Goal: Information Seeking & Learning: Learn about a topic

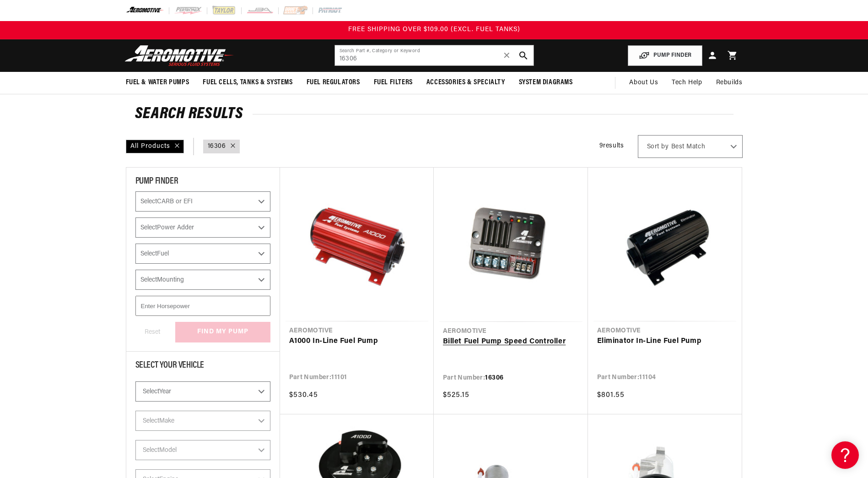
click at [503, 336] on link "Billet Fuel Pump Speed Controller" at bounding box center [511, 342] width 136 height 12
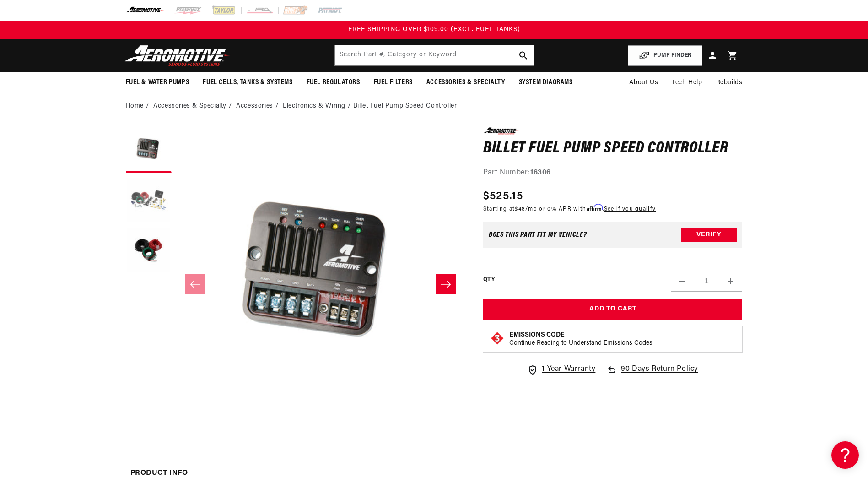
click at [156, 189] on button "Load image 2 in gallery view" at bounding box center [149, 200] width 46 height 46
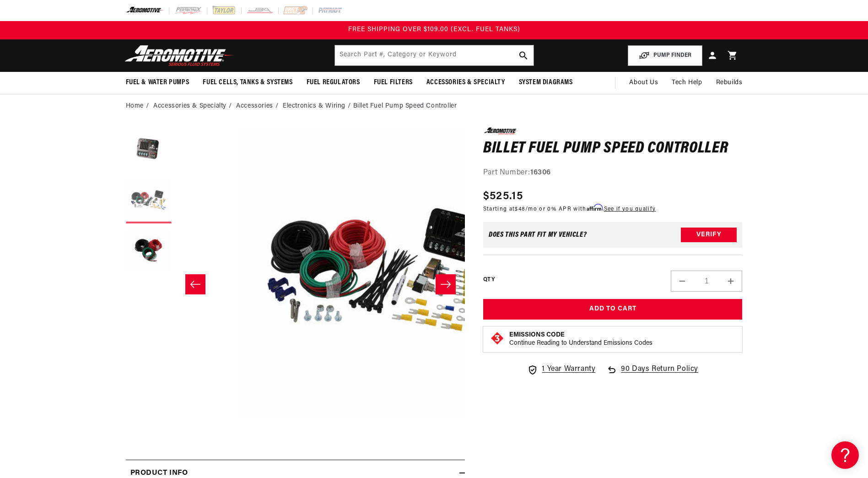
scroll to position [0, 289]
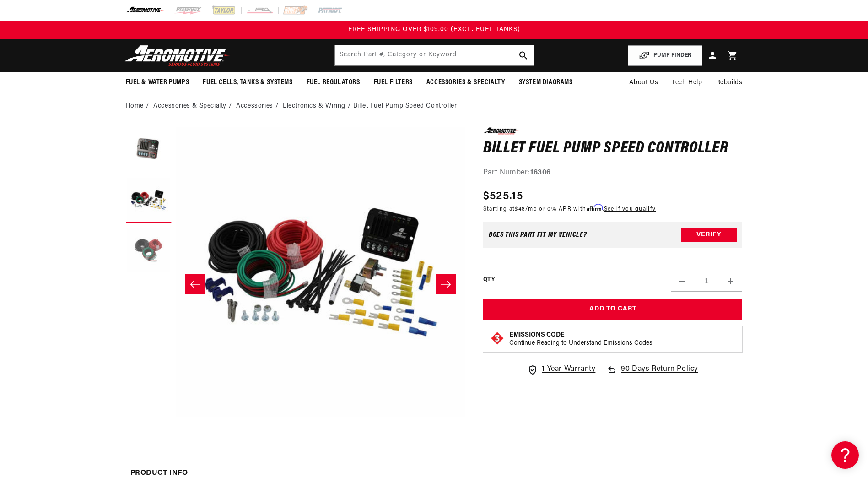
click at [146, 248] on button "Load image 3 in gallery view" at bounding box center [149, 251] width 46 height 46
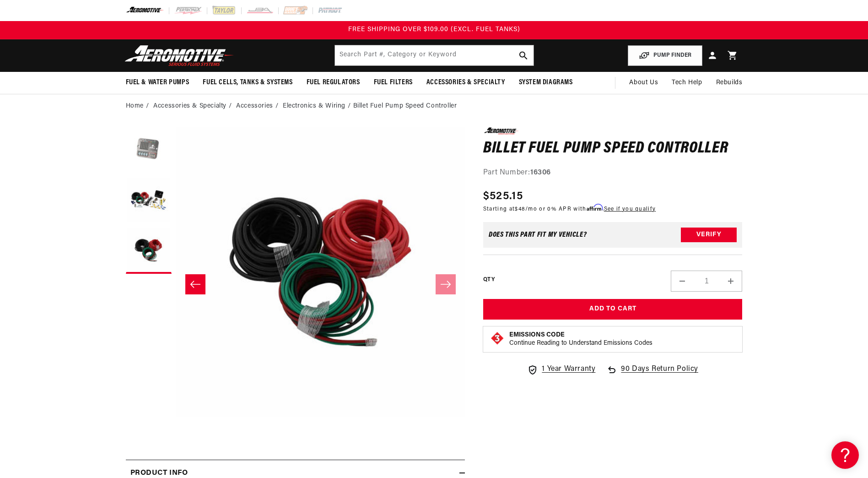
click at [155, 161] on button "Load image 1 in gallery view" at bounding box center [149, 150] width 46 height 46
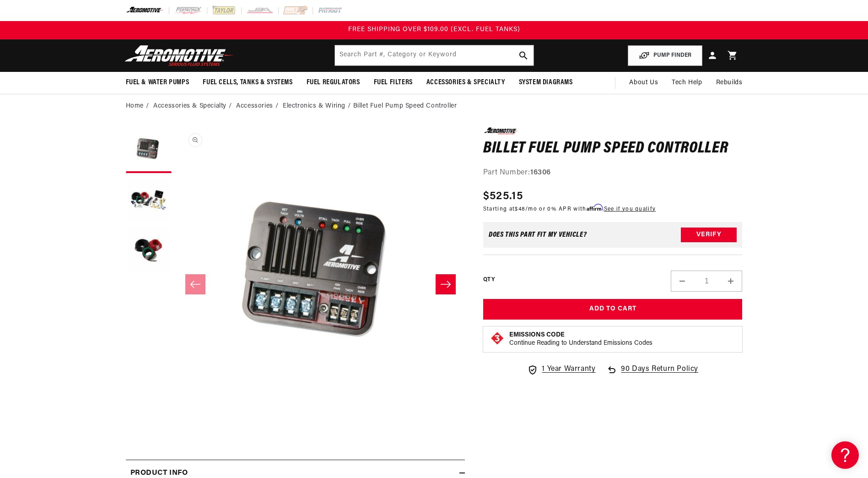
scroll to position [0, 0]
click at [176, 416] on button "Open media 1 in modal" at bounding box center [176, 416] width 0 height 0
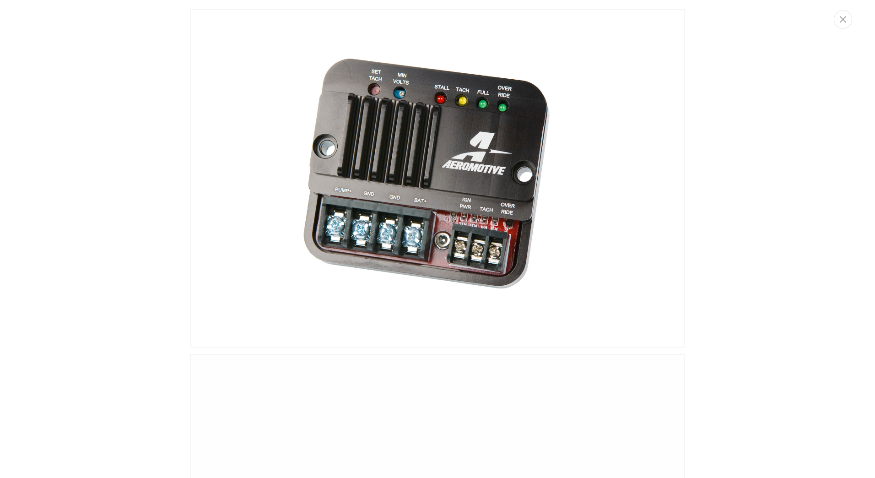
click at [414, 152] on img "Media gallery" at bounding box center [437, 178] width 494 height 338
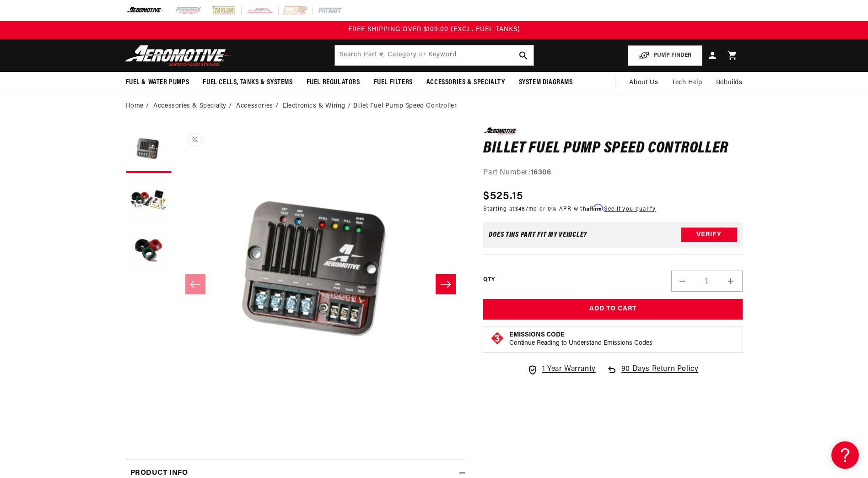
click at [176, 416] on button "Open media 1 in modal" at bounding box center [176, 416] width 0 height 0
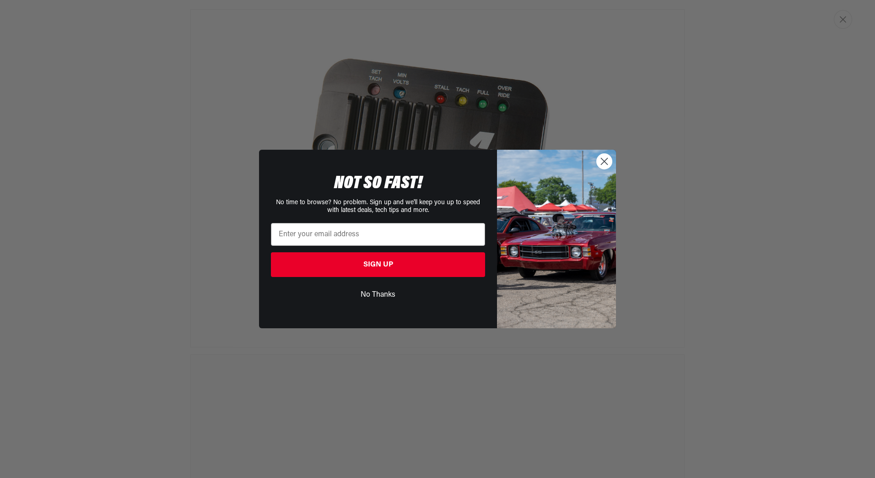
click at [609, 169] on circle "Close dialog" at bounding box center [603, 161] width 15 height 15
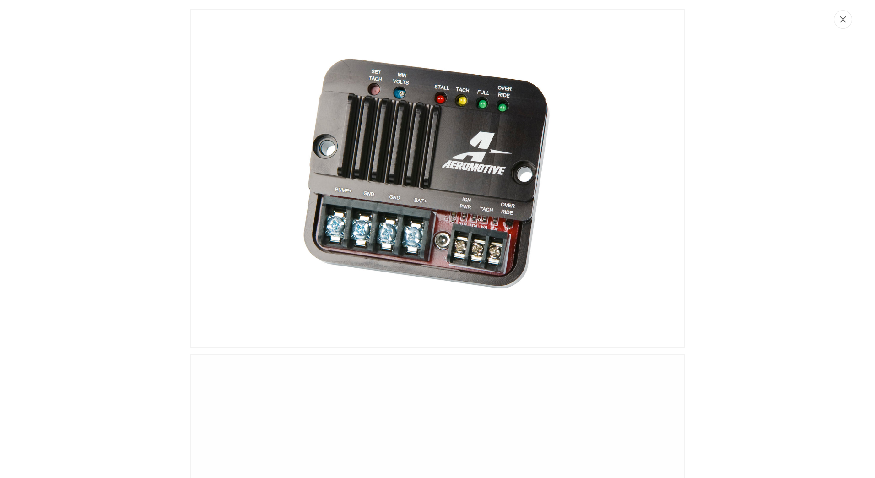
click at [843, 21] on icon "Close" at bounding box center [842, 19] width 6 height 7
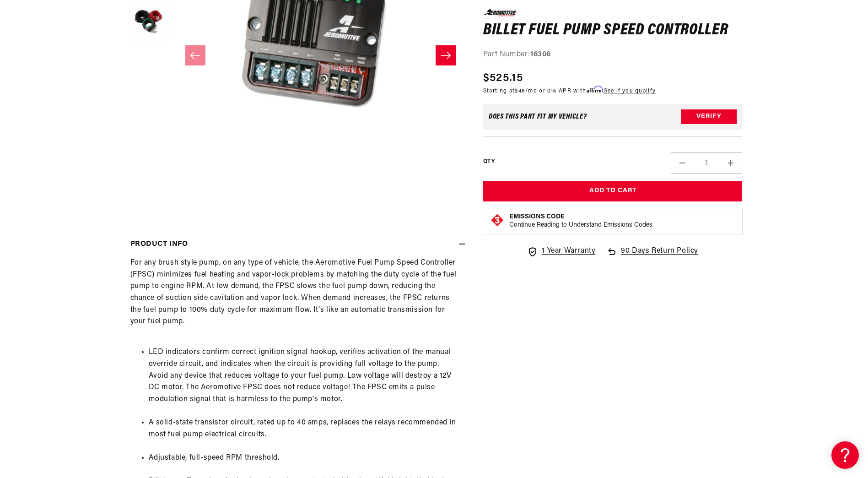
scroll to position [274, 0]
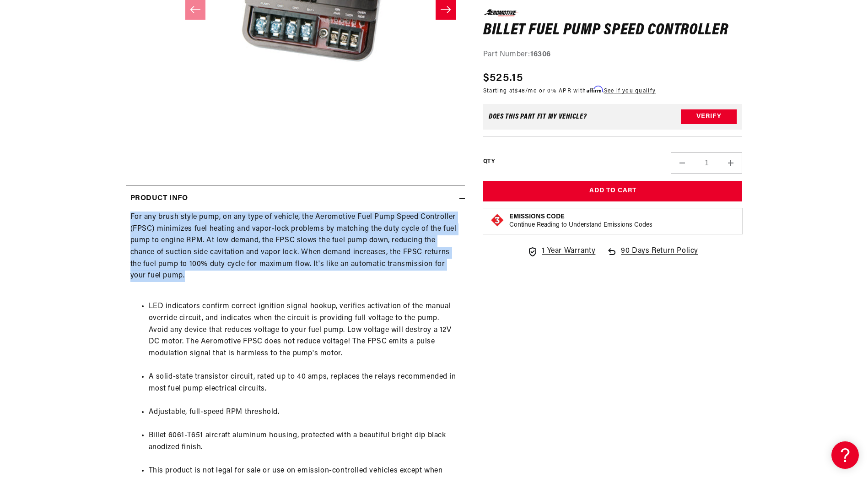
drag, startPoint x: 126, startPoint y: 216, endPoint x: 449, endPoint y: 277, distance: 328.7
click at [449, 277] on div "For any brush style pump, on any type of vehicle, the Aeromotive Fuel Pump Spee…" at bounding box center [295, 372] width 339 height 323
copy div "For any brush style pump, on any type of vehicle, the Aeromotive Fuel Pump Spee…"
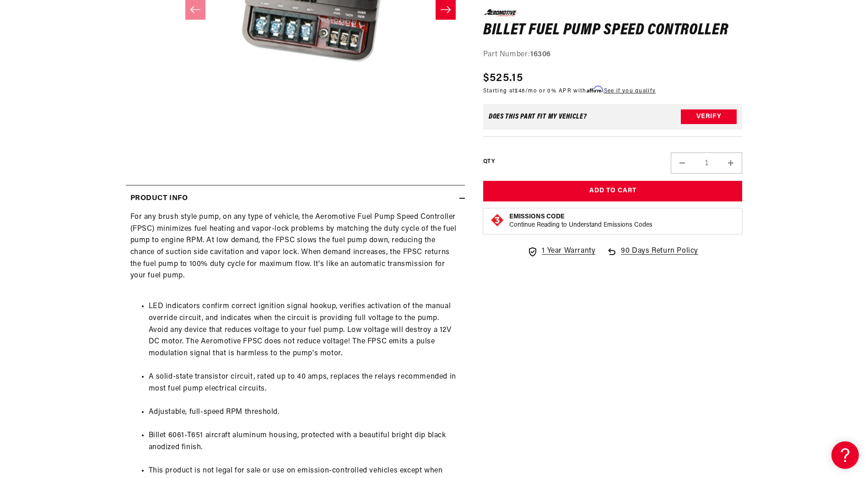
click at [435, 325] on li "LED indicators confirm correct ignition signal hookup, verifies activation of t…" at bounding box center [305, 330] width 312 height 59
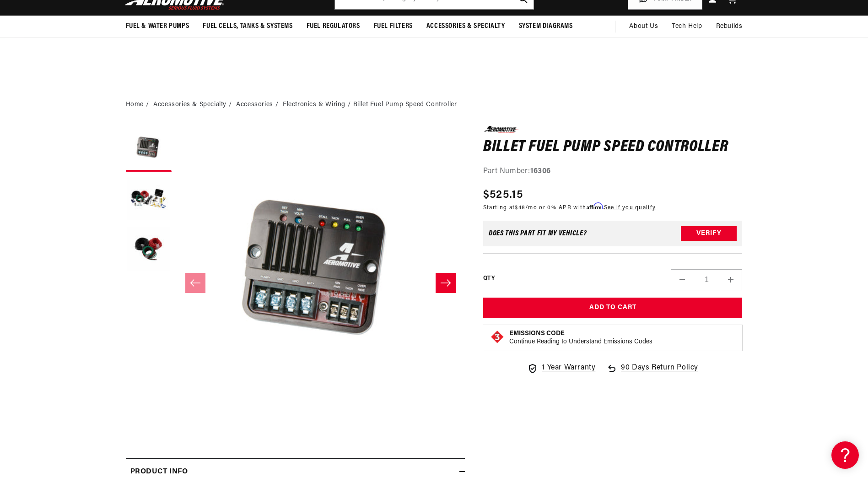
scroll to position [0, 0]
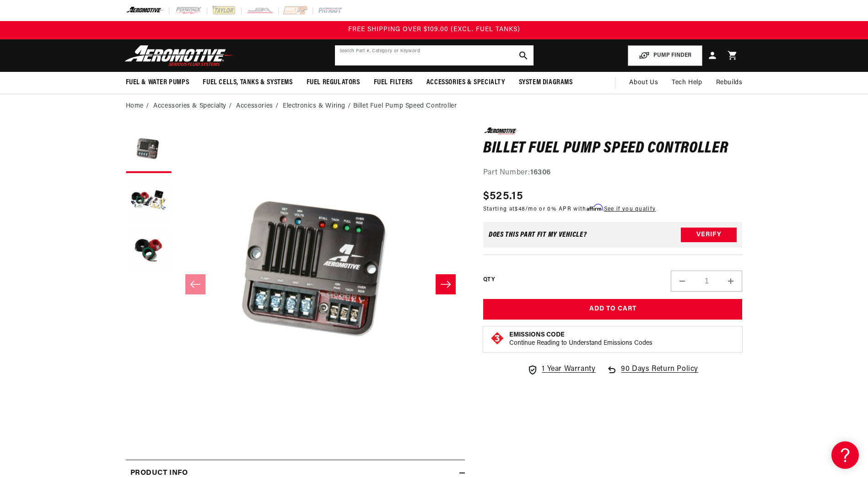
click at [409, 55] on input "text" at bounding box center [434, 55] width 199 height 20
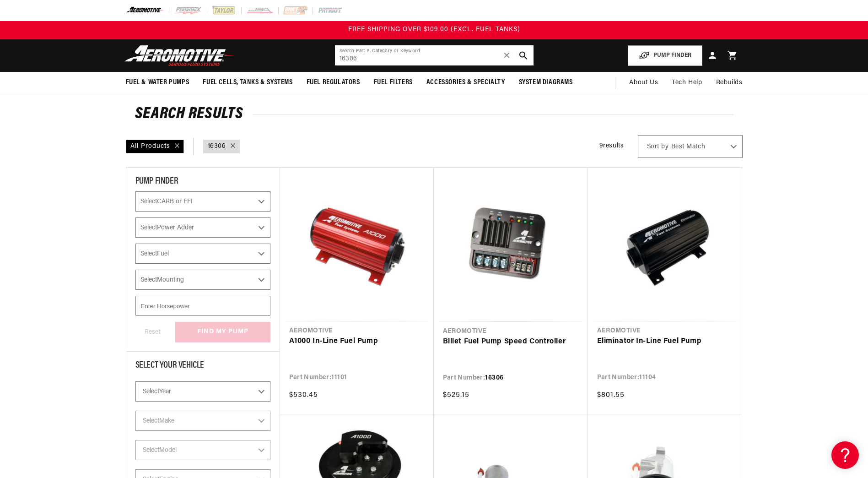
drag, startPoint x: 404, startPoint y: 59, endPoint x: 294, endPoint y: 57, distance: 109.8
click at [294, 57] on header "Fuel & Water Pumps Back In-Tank In-Line Fuel Pumps" at bounding box center [434, 55] width 662 height 32
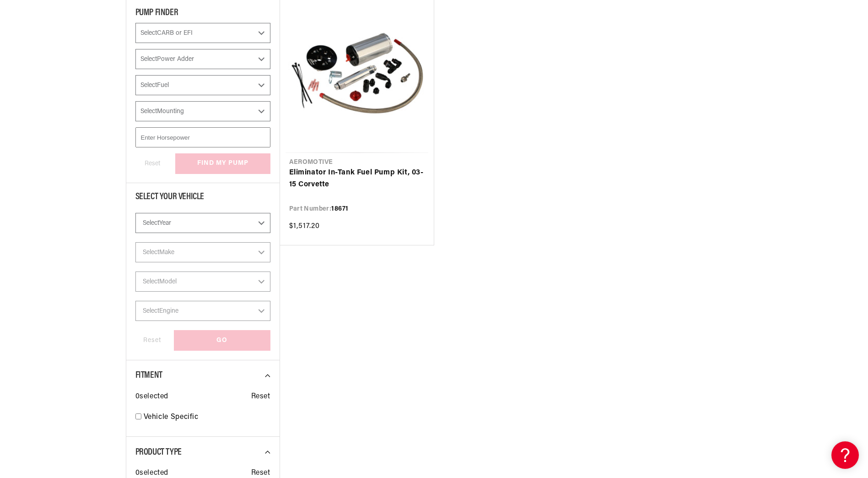
scroll to position [183, 0]
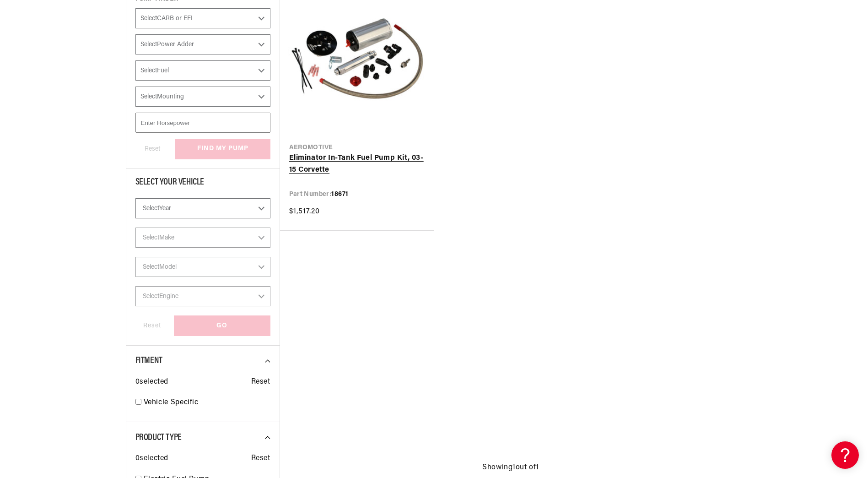
click at [392, 156] on link "Eliminator In-Tank Fuel Pump Kit, 03-15 Corvette" at bounding box center [356, 163] width 135 height 23
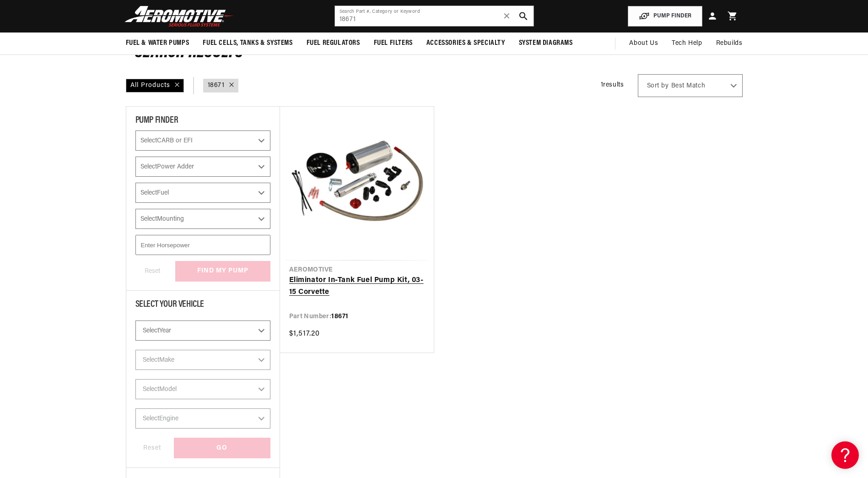
scroll to position [0, 0]
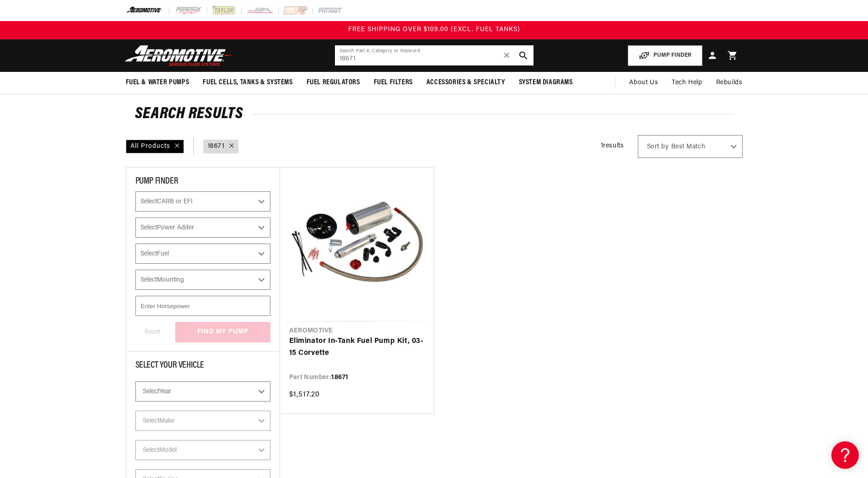
click at [392, 56] on input "18671" at bounding box center [434, 55] width 199 height 20
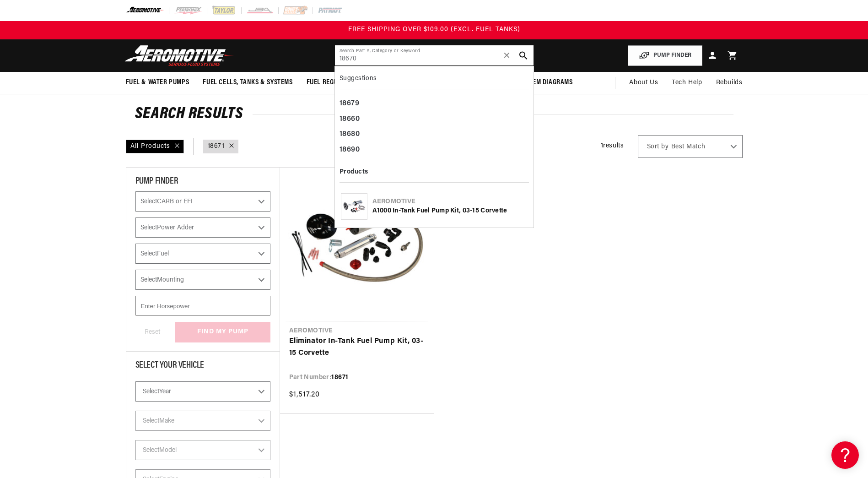
type input "18670"
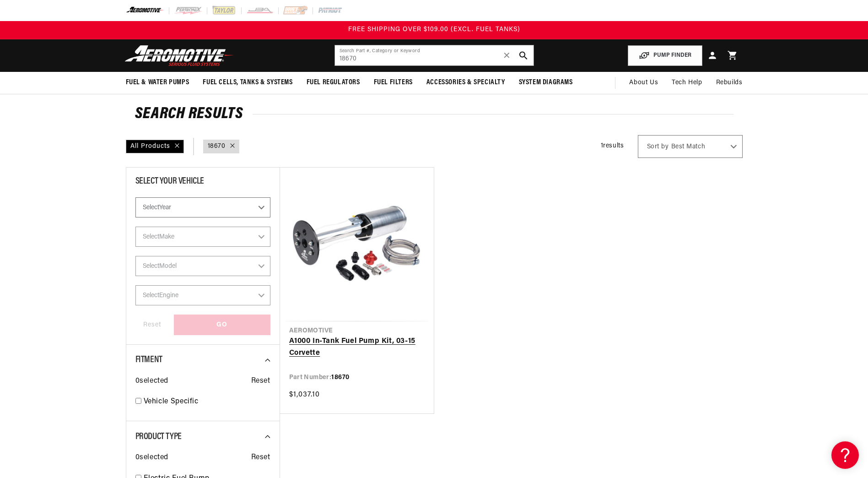
drag, startPoint x: 410, startPoint y: 344, endPoint x: 416, endPoint y: 339, distance: 7.5
click at [410, 344] on link "A1000 In-Tank Fuel Pump Kit, 03-15 Corvette" at bounding box center [356, 346] width 135 height 23
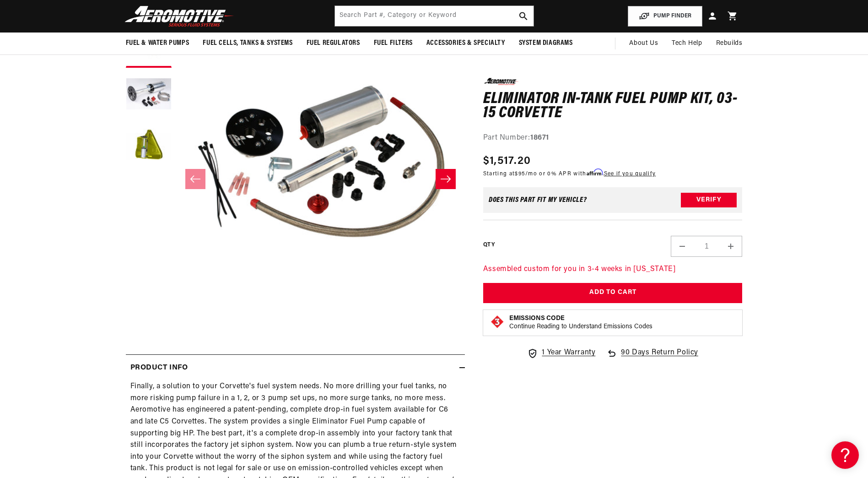
scroll to position [91, 0]
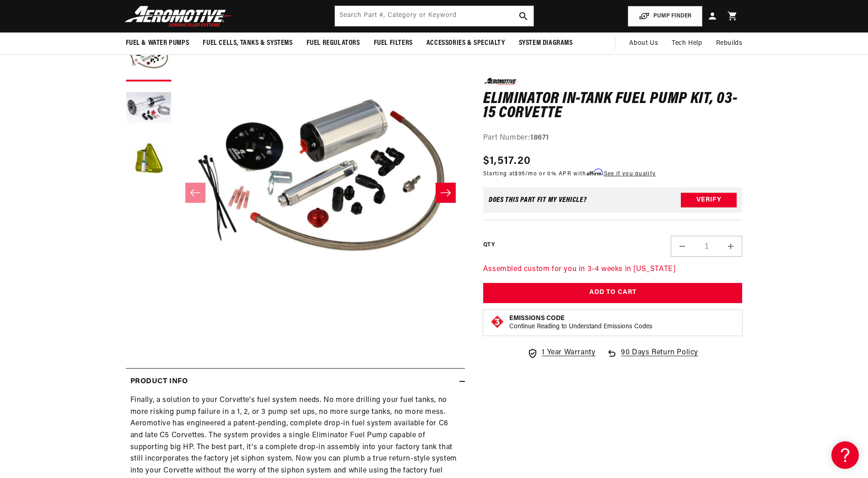
click at [450, 188] on icon "Slide right" at bounding box center [445, 192] width 11 height 9
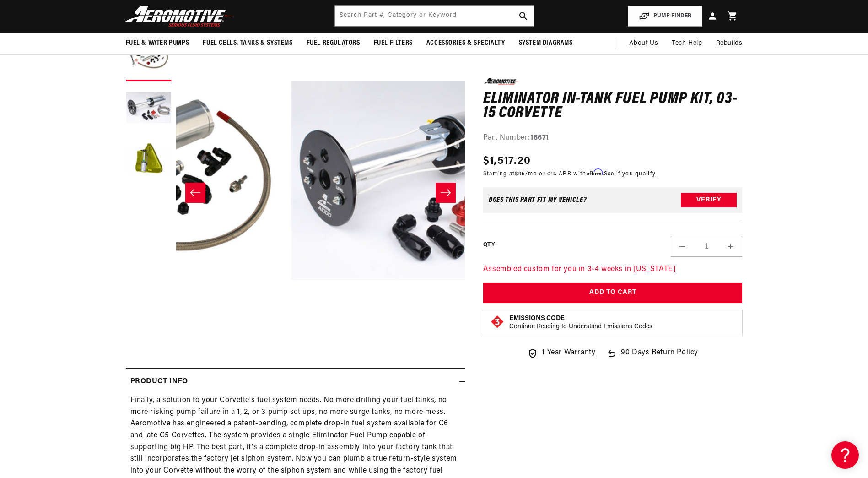
scroll to position [0, 289]
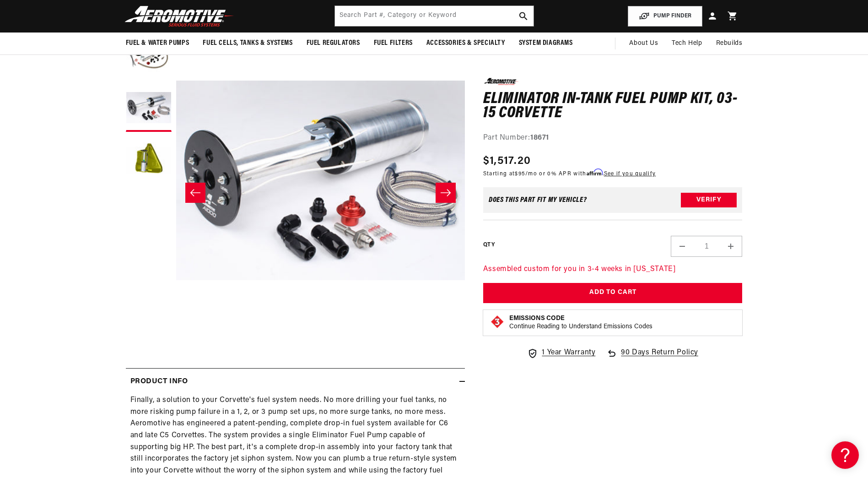
click at [443, 190] on icon "Slide right" at bounding box center [445, 192] width 11 height 9
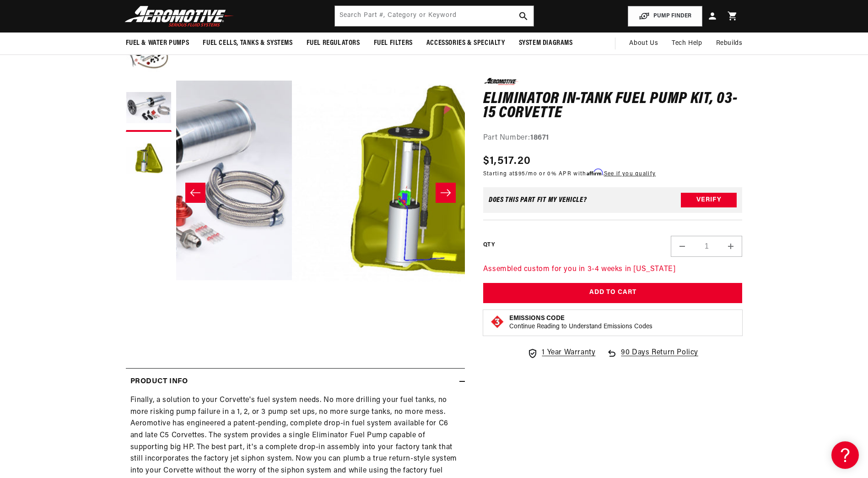
scroll to position [0, 578]
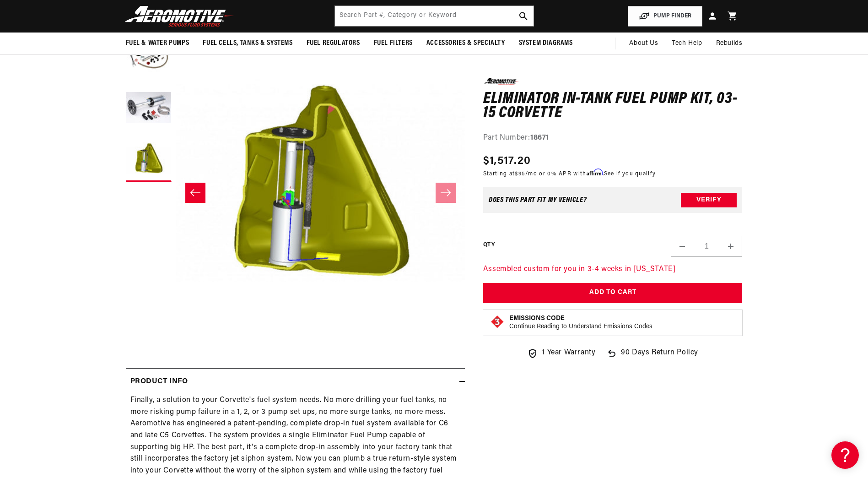
click at [187, 189] on button "Slide left" at bounding box center [195, 193] width 20 height 20
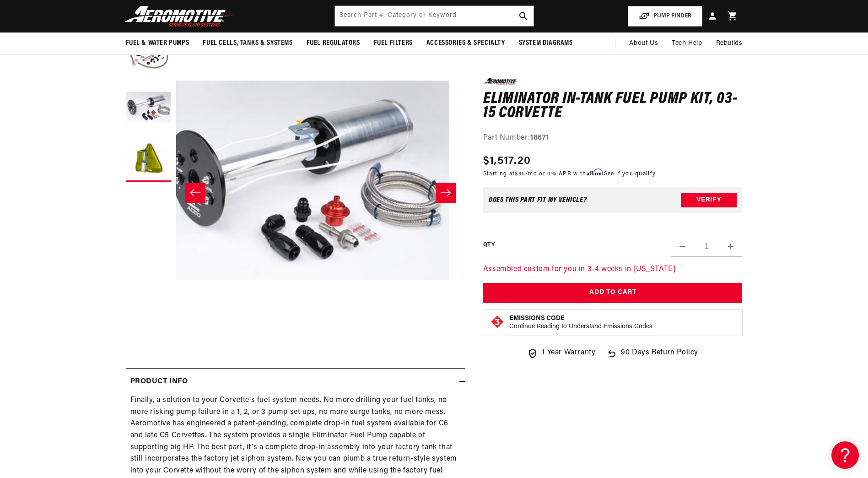
click at [187, 189] on button "Slide left" at bounding box center [195, 193] width 20 height 20
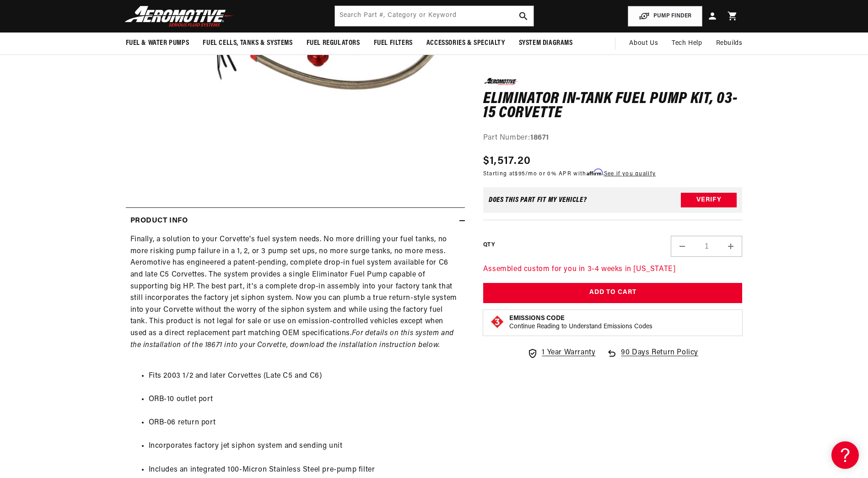
scroll to position [229, 0]
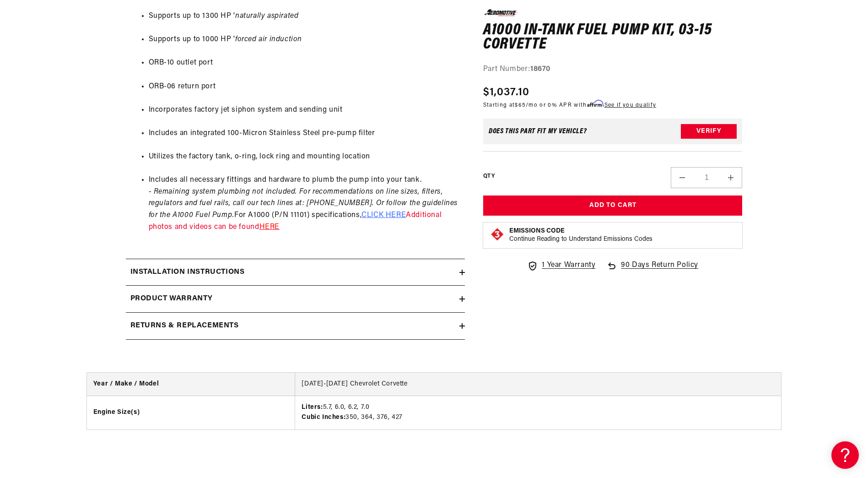
scroll to position [640, 0]
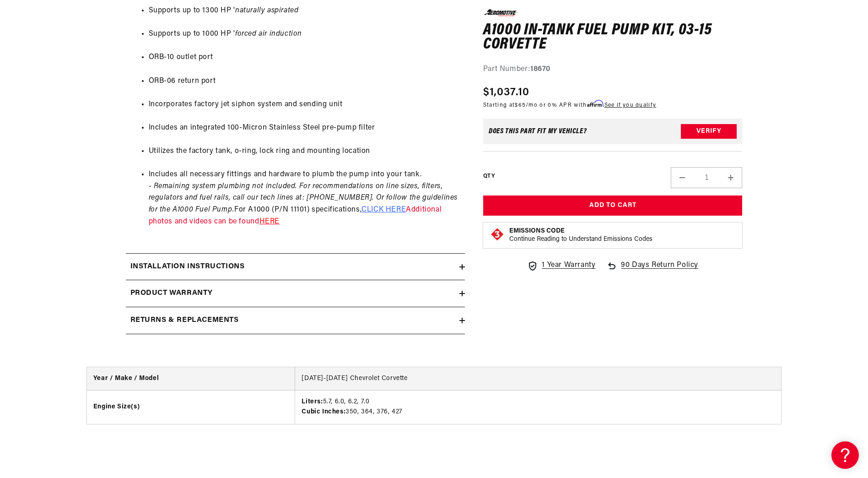
click at [464, 261] on summary "Installation Instructions" at bounding box center [295, 266] width 339 height 27
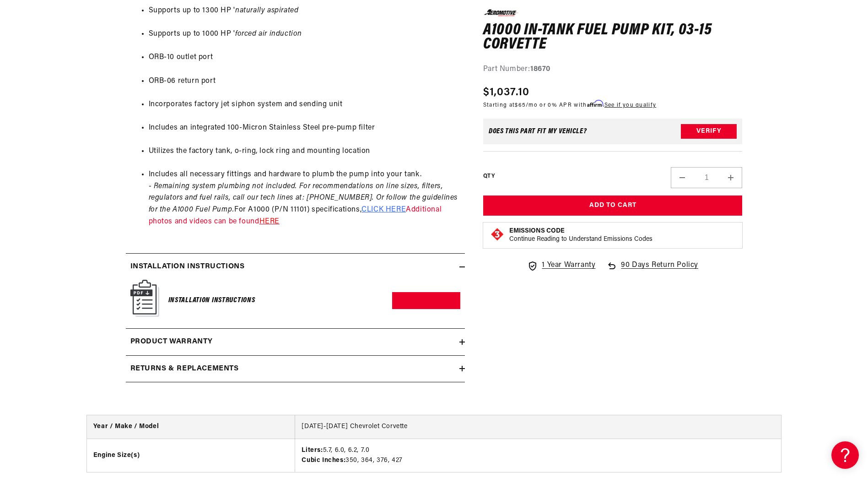
click at [463, 263] on summary "Installation Instructions" at bounding box center [295, 266] width 339 height 27
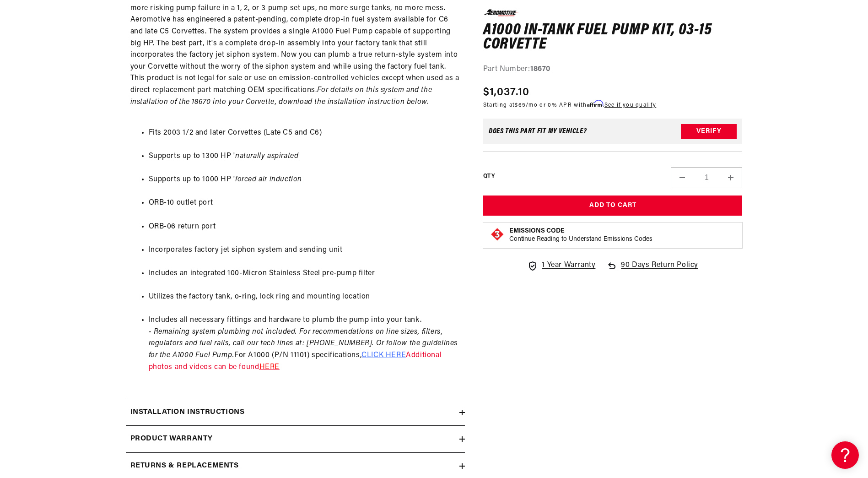
scroll to position [549, 0]
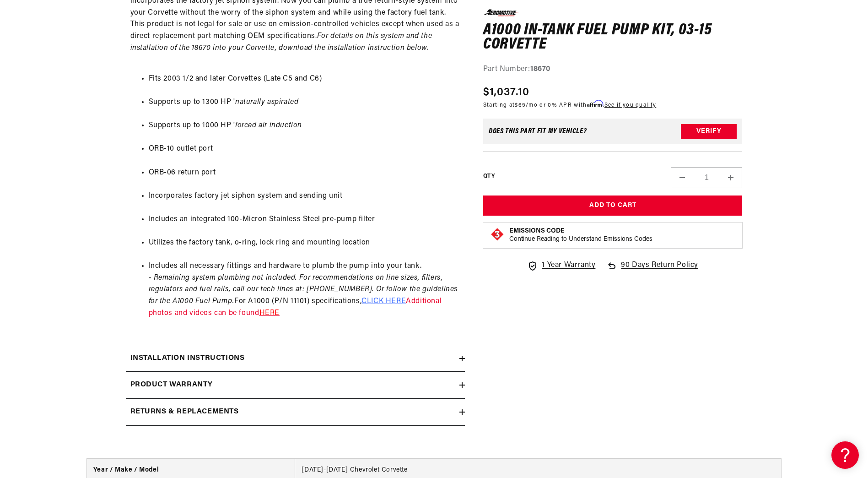
click at [460, 361] on summary "Installation Instructions" at bounding box center [295, 358] width 339 height 27
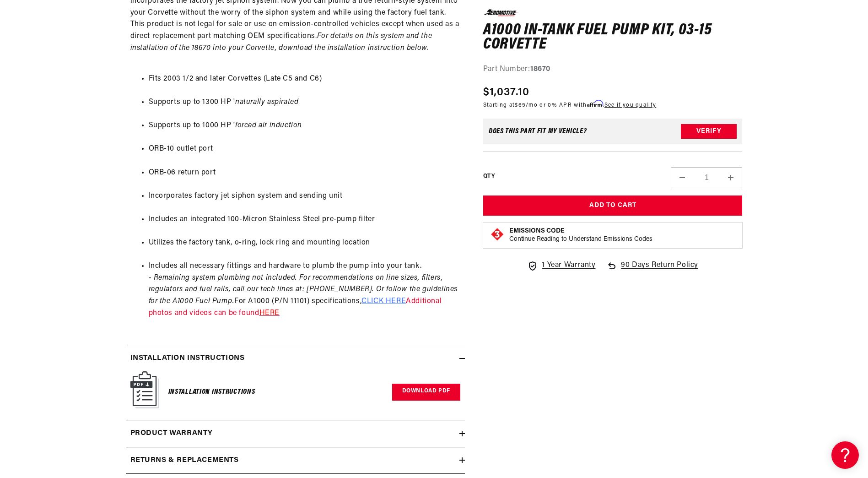
click at [419, 390] on link "Download PDF" at bounding box center [426, 391] width 68 height 17
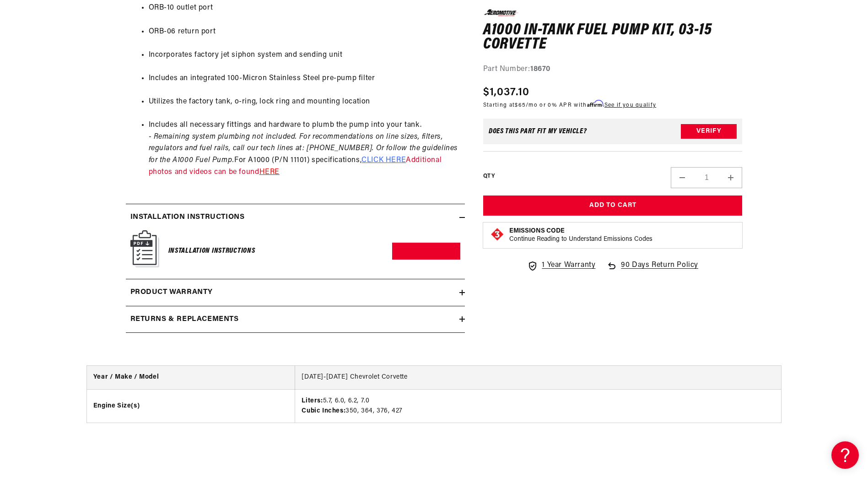
scroll to position [778, 0]
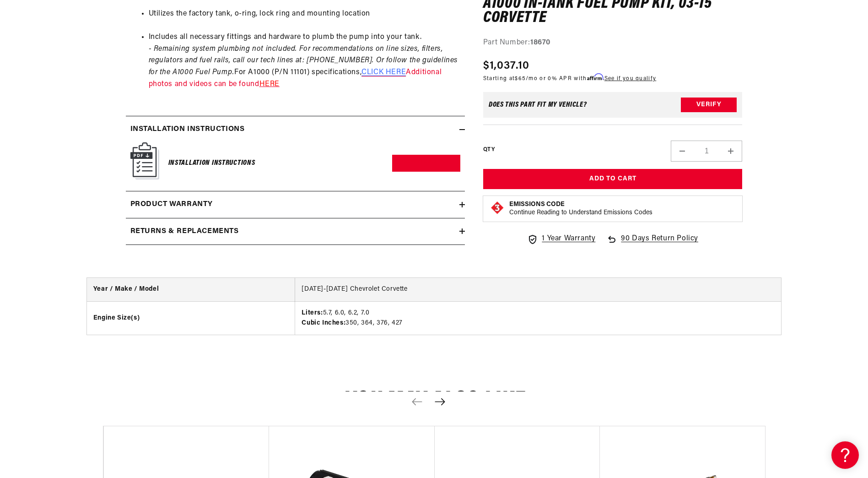
click at [377, 75] on span "CLICK HERE" at bounding box center [383, 72] width 44 height 7
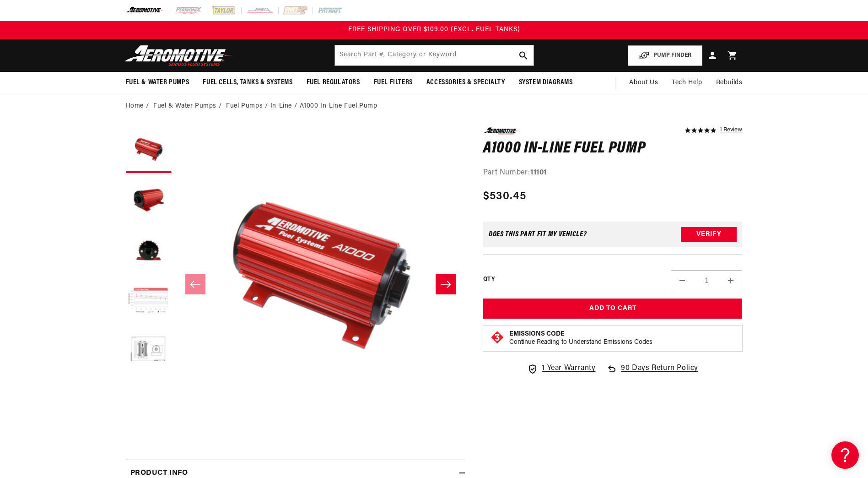
click at [148, 302] on button "Load image 4 in gallery view" at bounding box center [149, 301] width 46 height 46
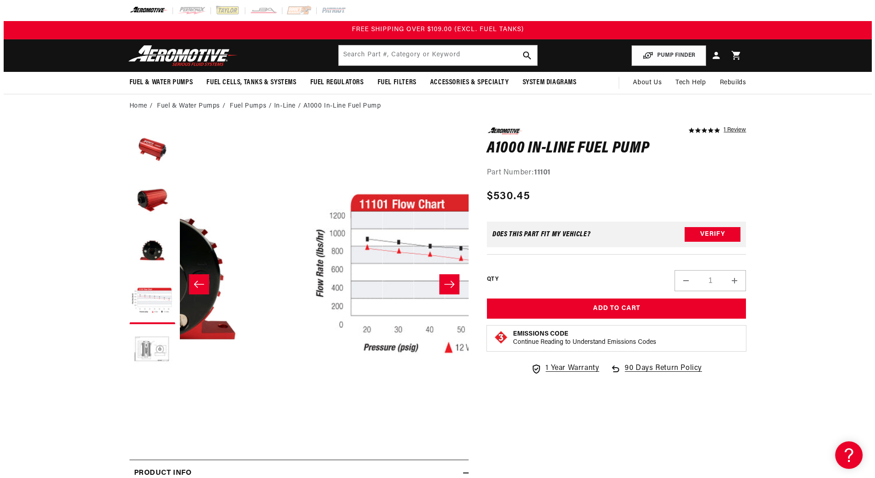
scroll to position [0, 866]
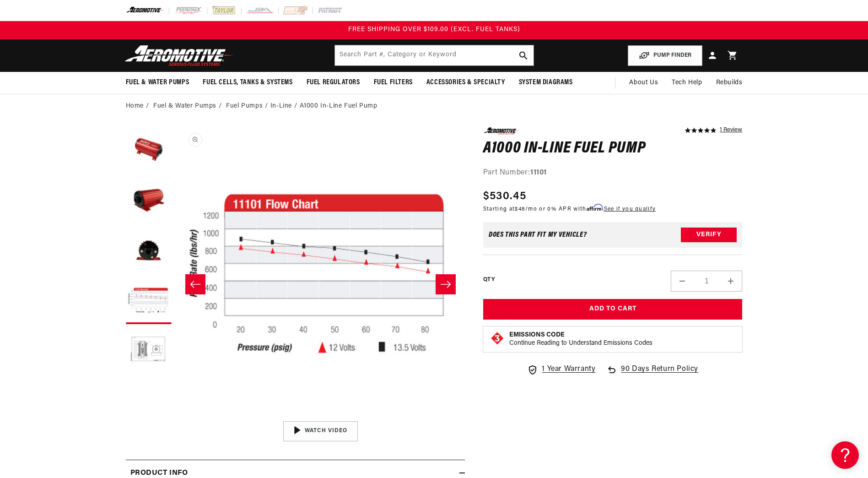
click at [176, 416] on button "Open media 4 in modal" at bounding box center [176, 416] width 0 height 0
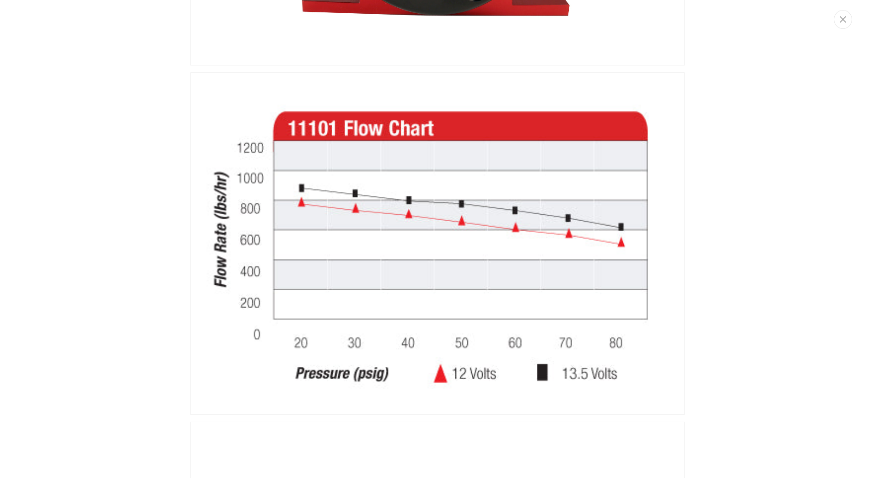
scroll to position [963, 0]
